Goal: Information Seeking & Learning: Learn about a topic

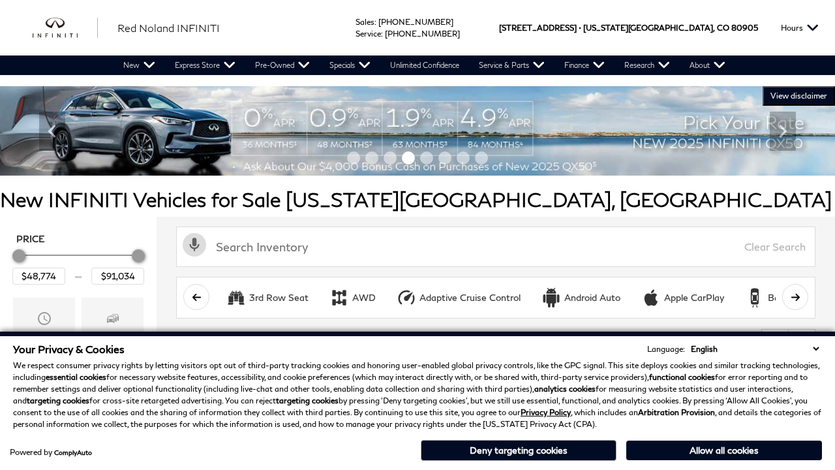
scroll to position [612, 0]
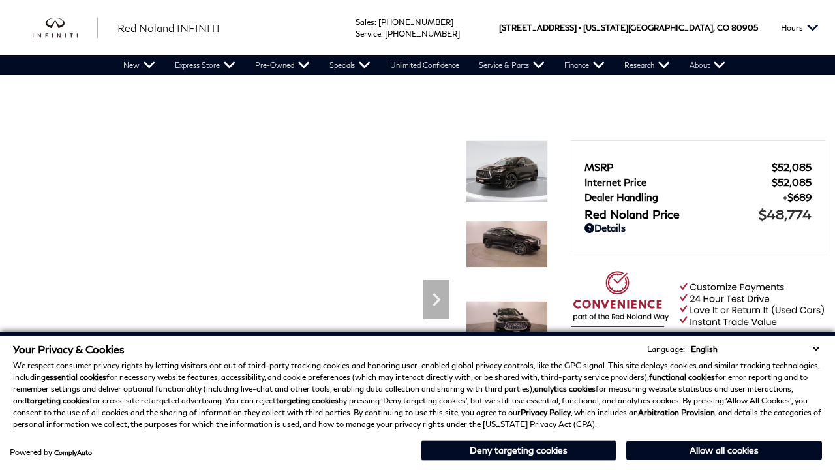
scroll to position [634, 0]
